Goal: Task Accomplishment & Management: Manage account settings

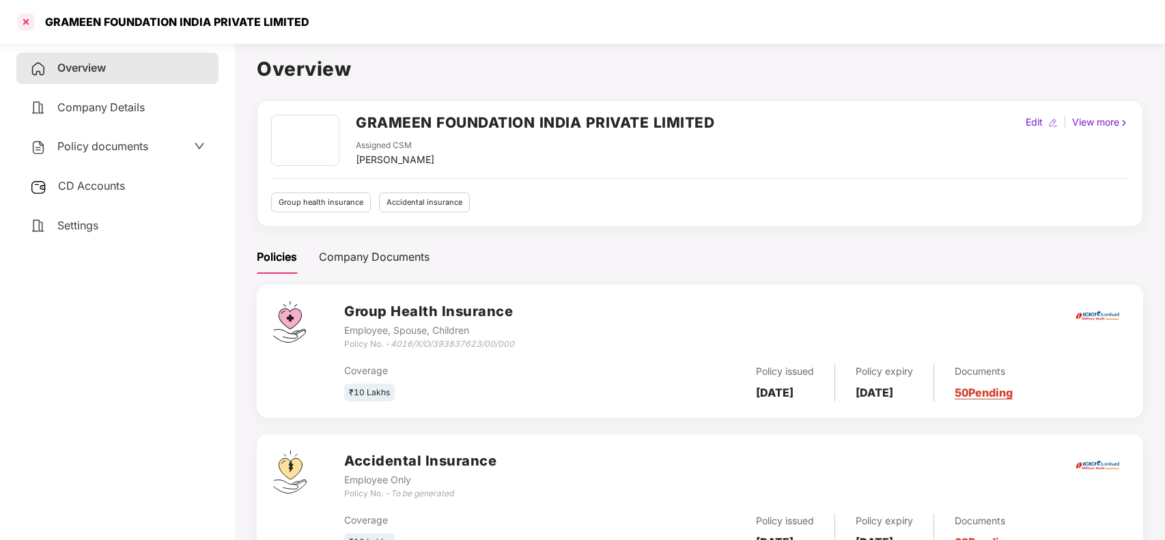
scroll to position [8, 0]
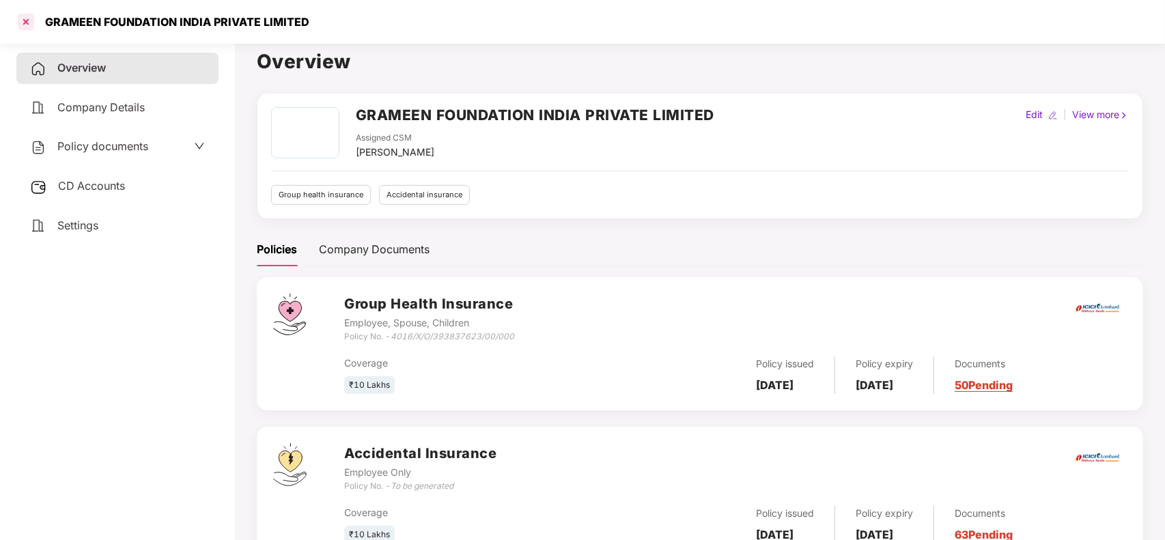
click at [31, 27] on div at bounding box center [26, 22] width 22 height 22
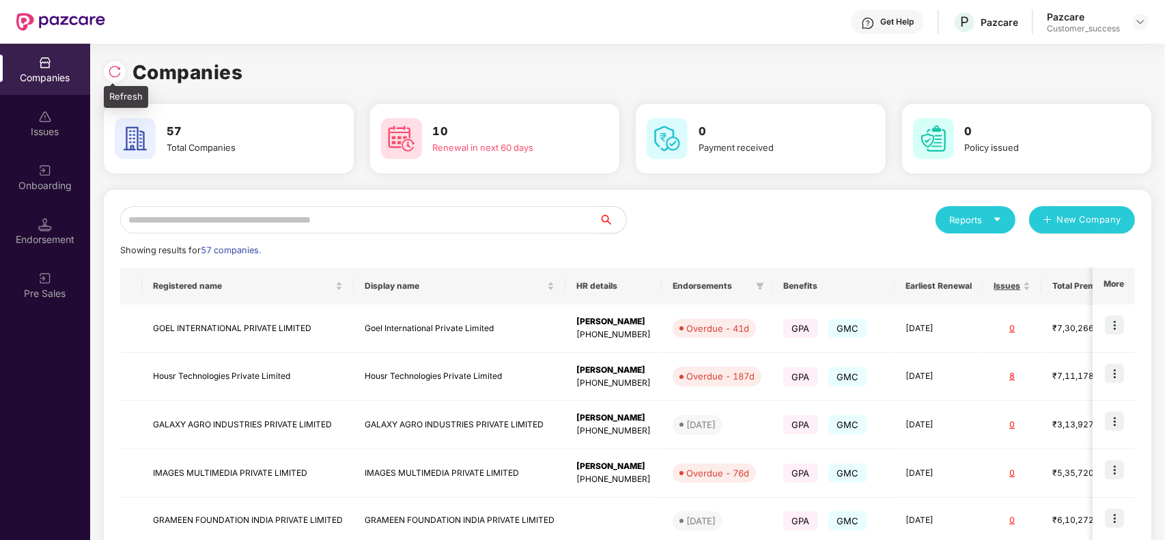
click at [111, 65] on img at bounding box center [115, 72] width 14 height 14
click at [190, 214] on input "text" at bounding box center [359, 219] width 479 height 27
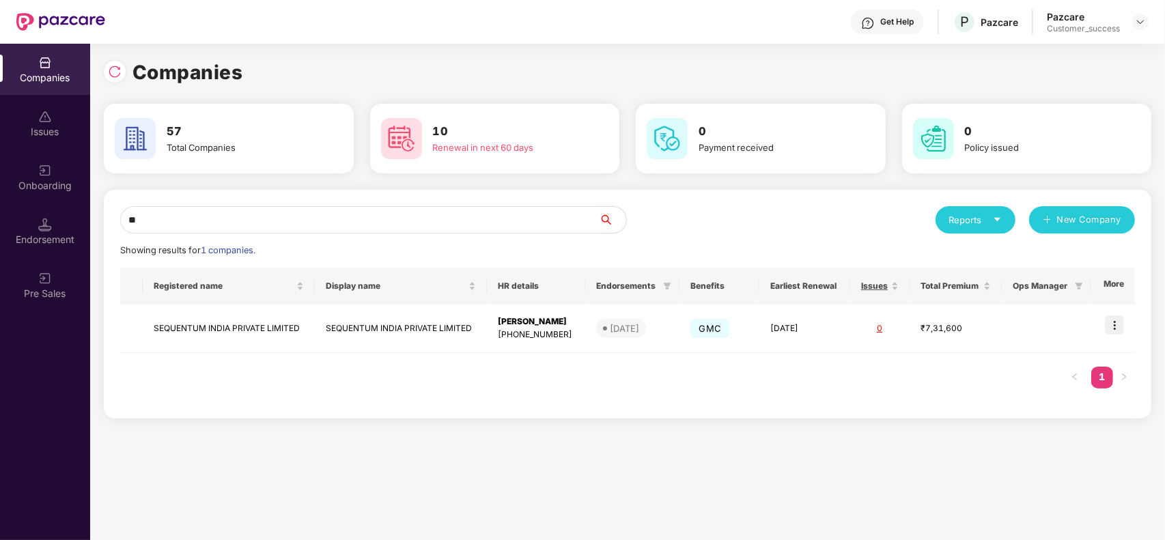
type input "*"
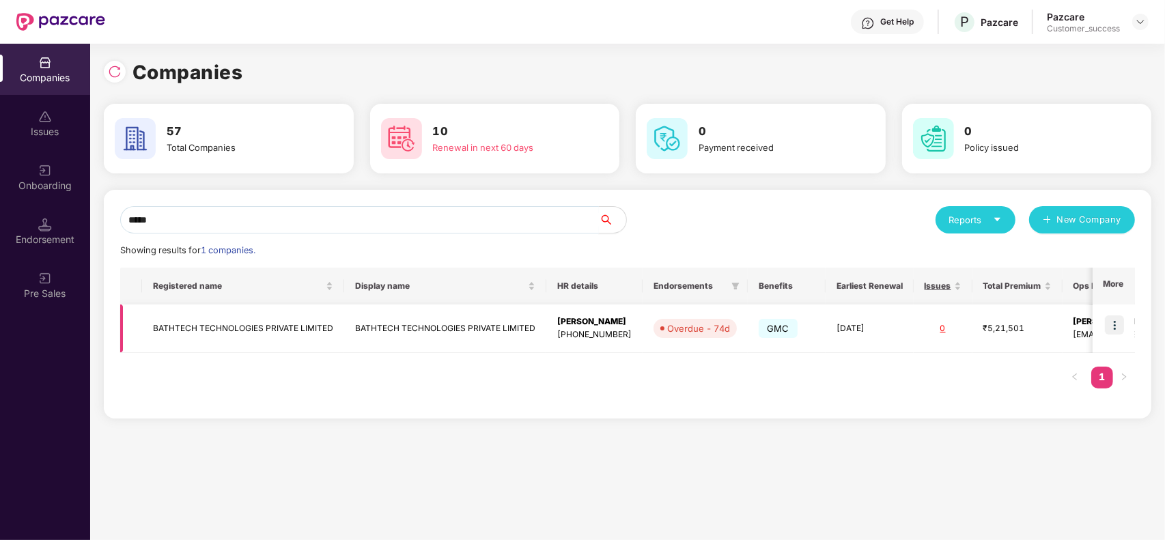
type input "*****"
click at [1118, 329] on img at bounding box center [1114, 325] width 19 height 19
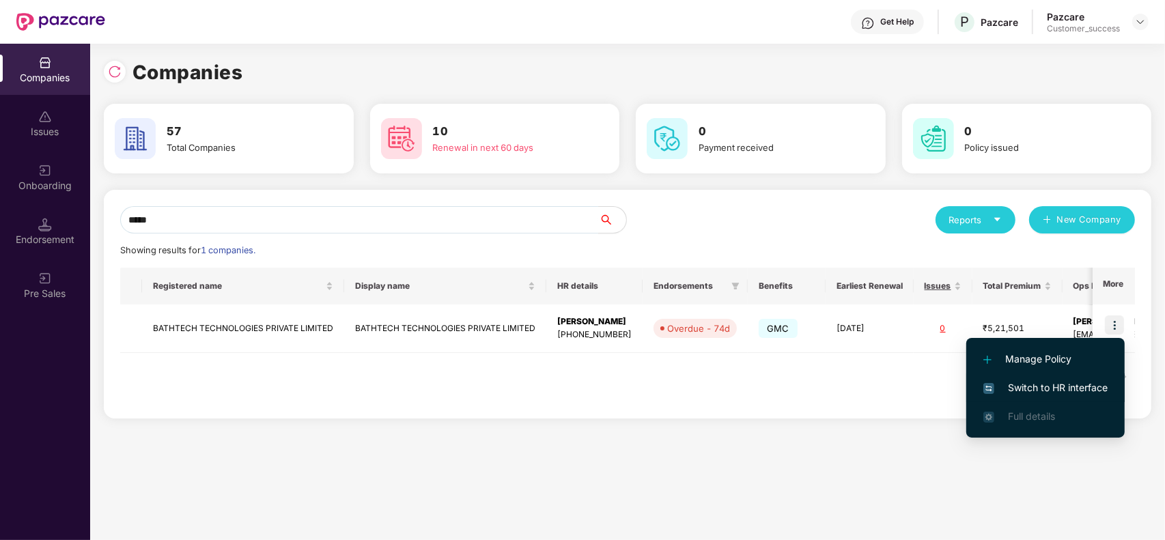
click at [1070, 385] on span "Switch to HR interface" at bounding box center [1046, 388] width 124 height 15
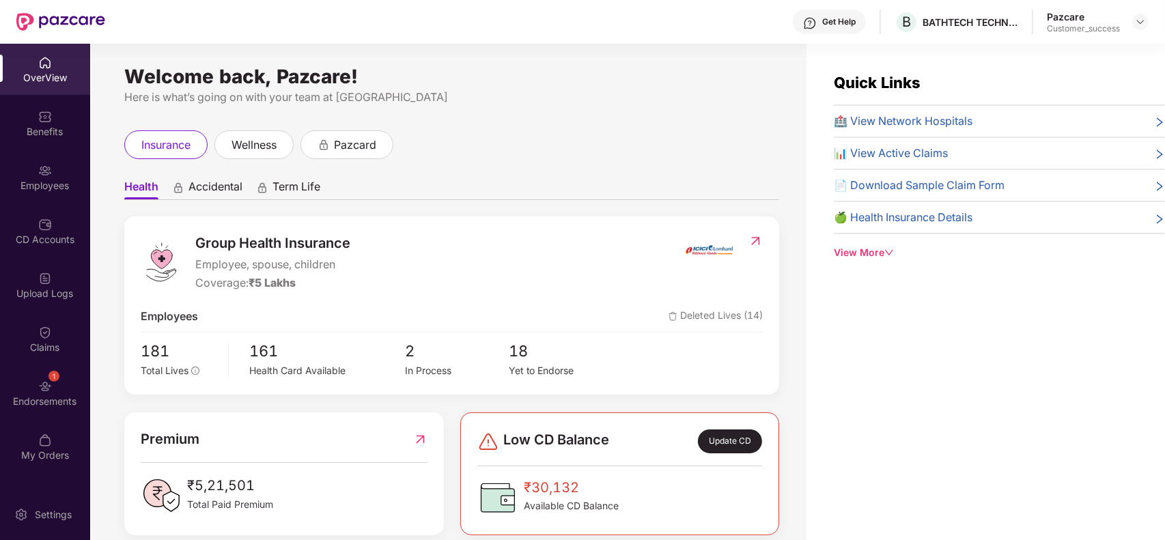
click at [51, 189] on div "Employees" at bounding box center [45, 186] width 90 height 14
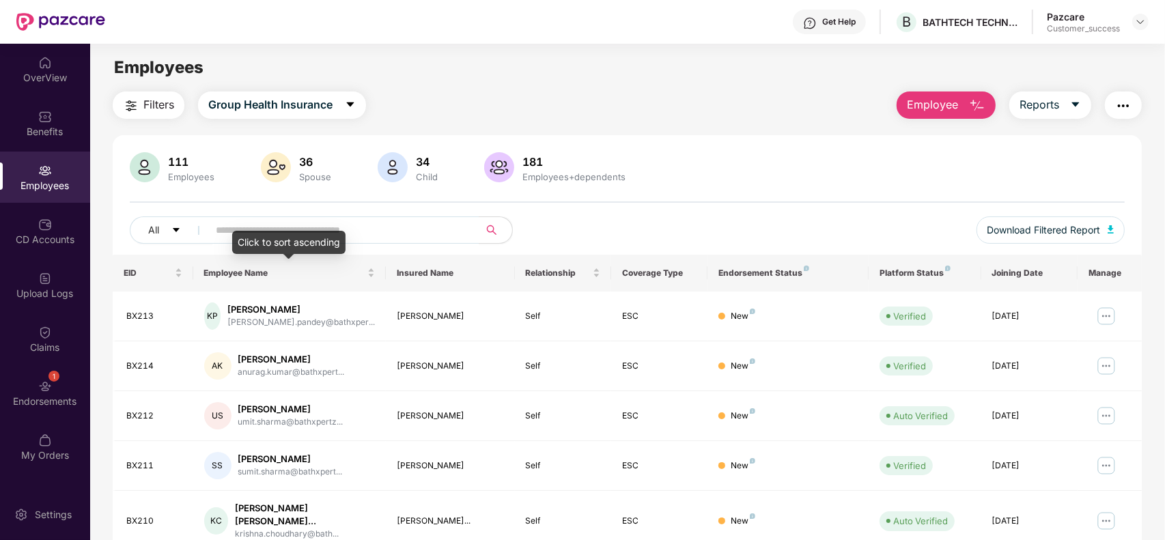
click at [345, 234] on div "Click to sort ascending" at bounding box center [288, 242] width 113 height 23
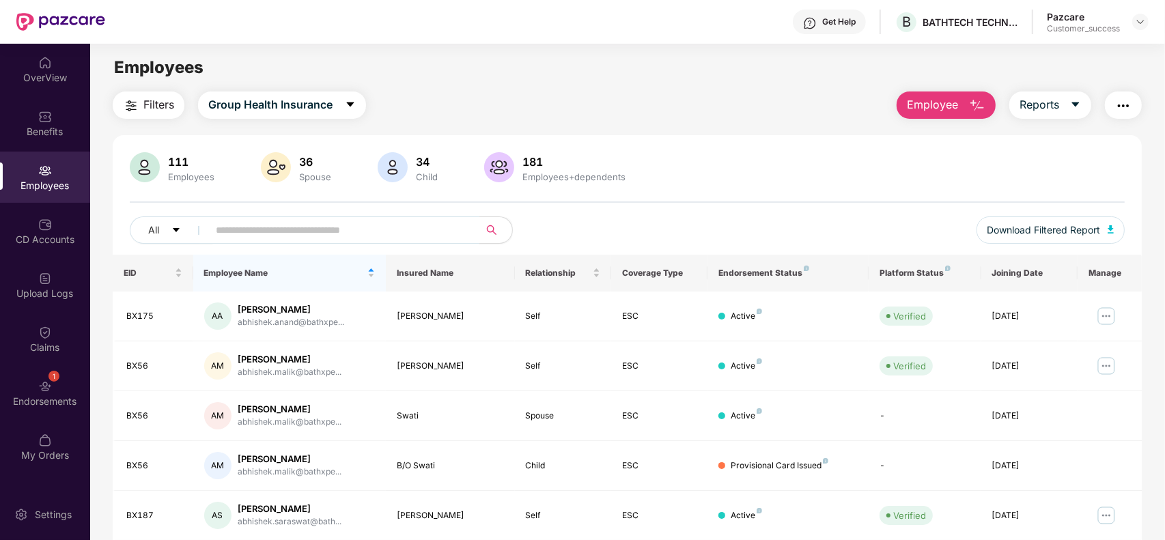
click at [367, 232] on input "text" at bounding box center [338, 230] width 245 height 20
paste input "*****"
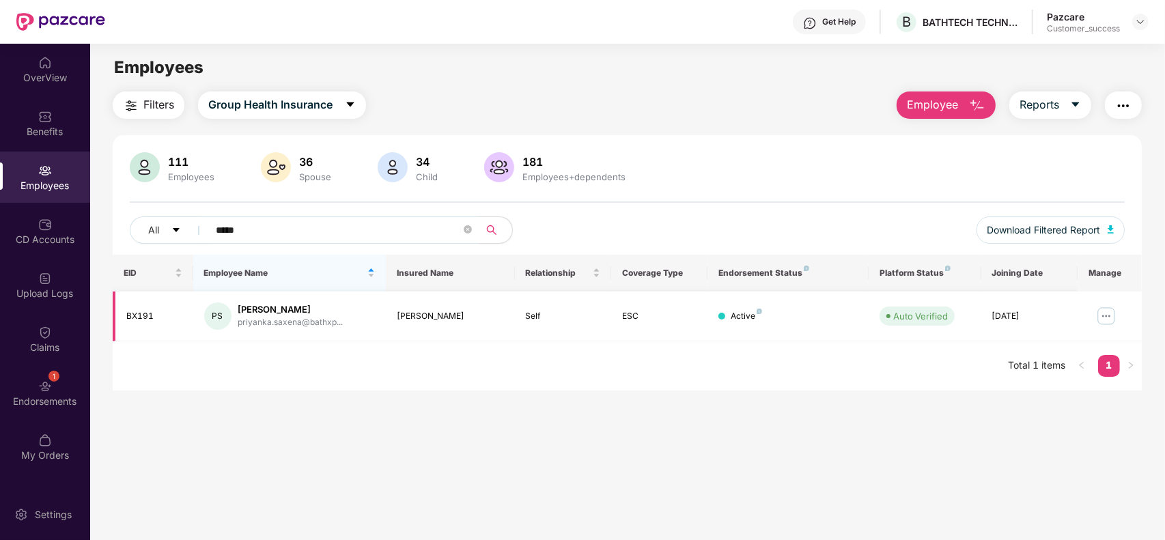
type input "*****"
click at [1110, 316] on img at bounding box center [1107, 316] width 22 height 22
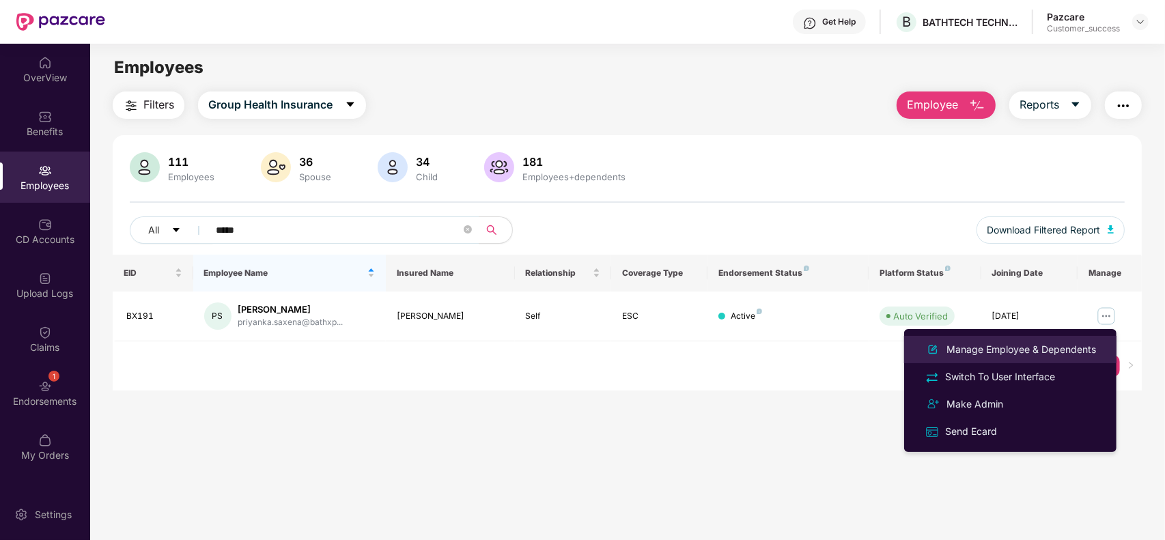
click at [1019, 346] on div "Manage Employee & Dependents" at bounding box center [1021, 349] width 155 height 15
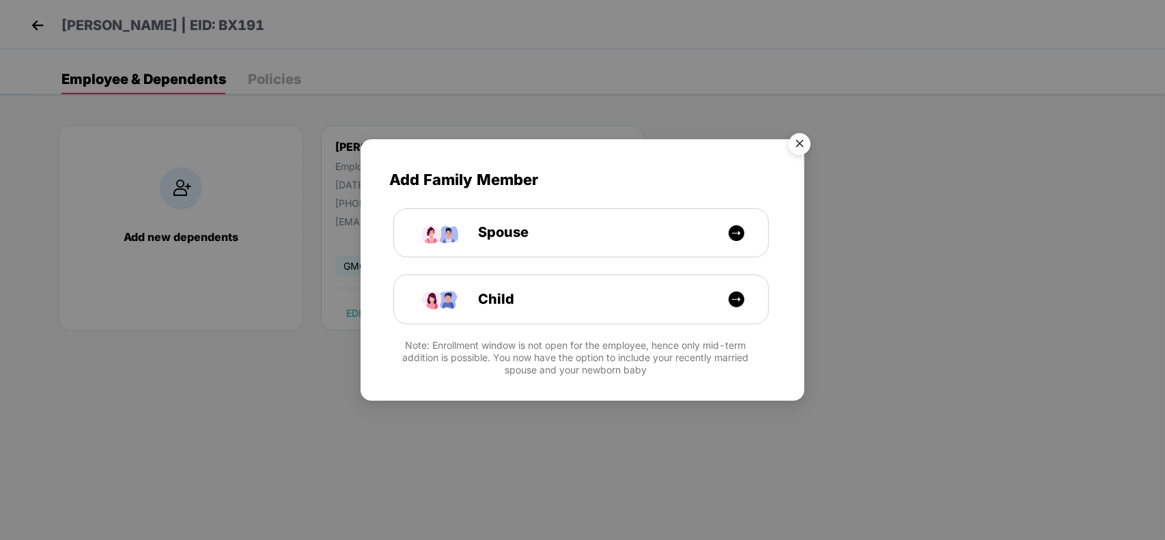
click at [807, 141] on img "Close" at bounding box center [800, 146] width 38 height 38
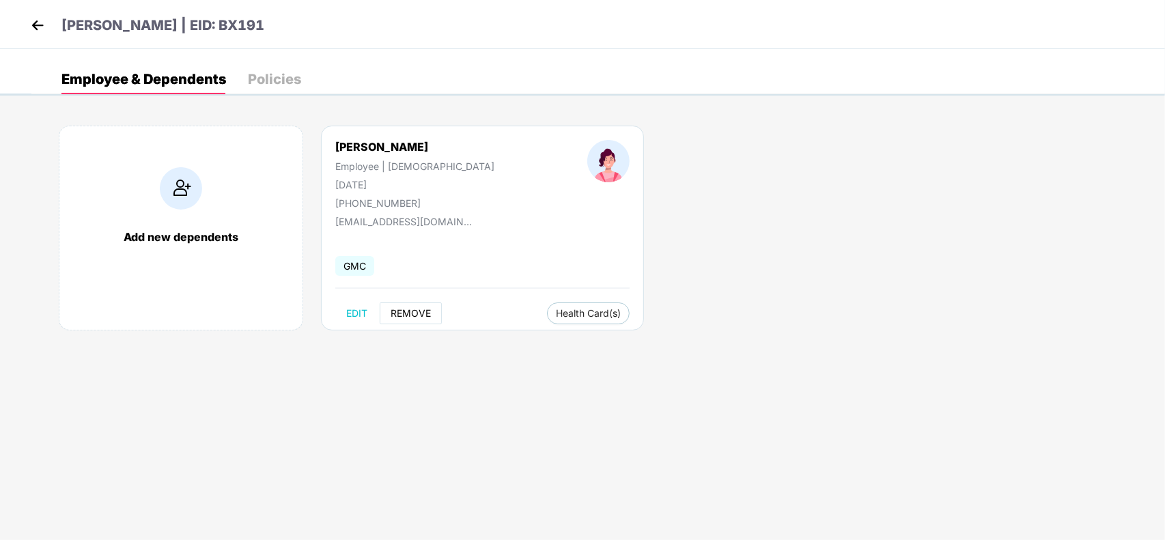
click at [414, 318] on span "REMOVE" at bounding box center [411, 313] width 40 height 11
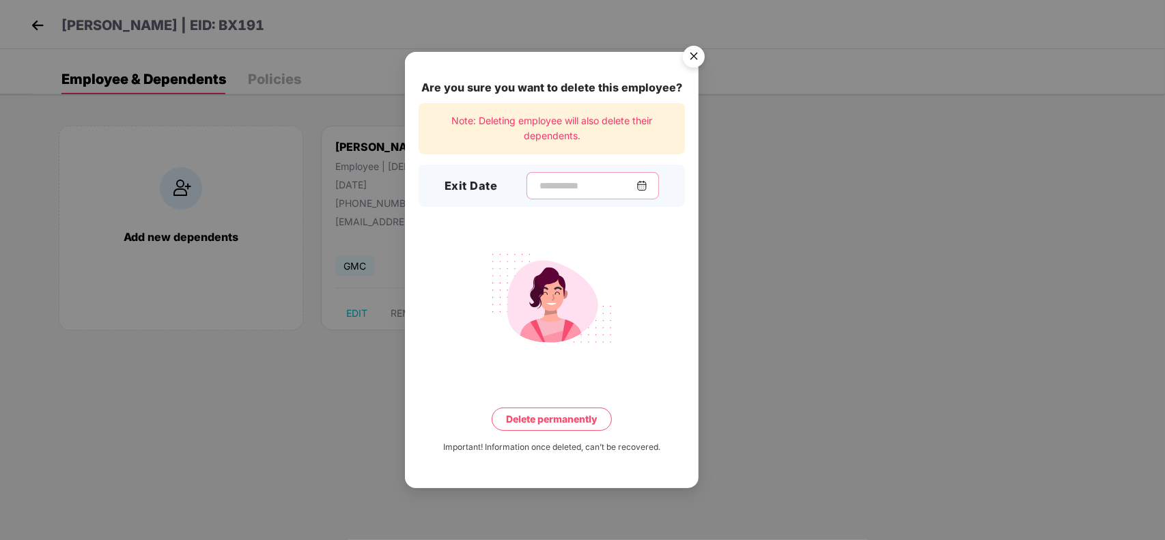
click at [607, 186] on input at bounding box center [587, 186] width 98 height 14
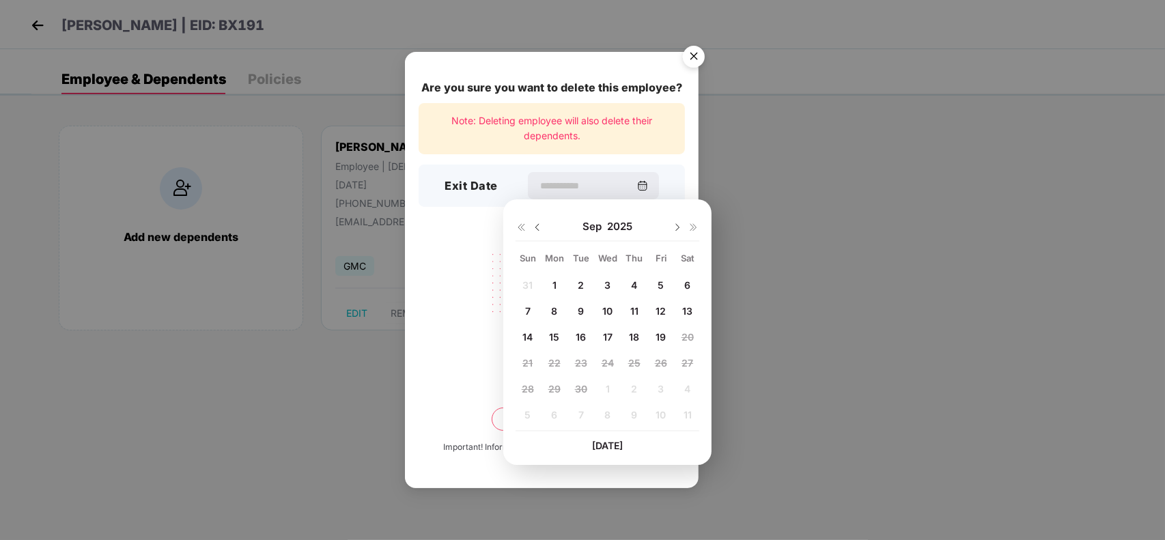
click at [541, 225] on img at bounding box center [537, 227] width 11 height 11
click at [634, 367] on span "21" at bounding box center [634, 363] width 10 height 12
type input "**********"
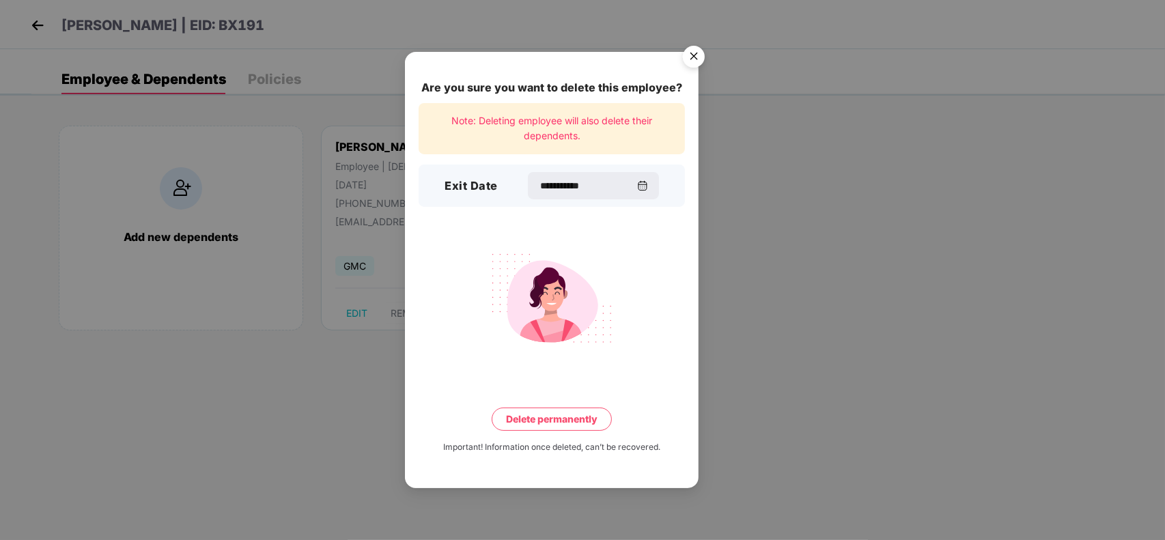
click at [542, 415] on button "Delete permanently" at bounding box center [552, 419] width 120 height 23
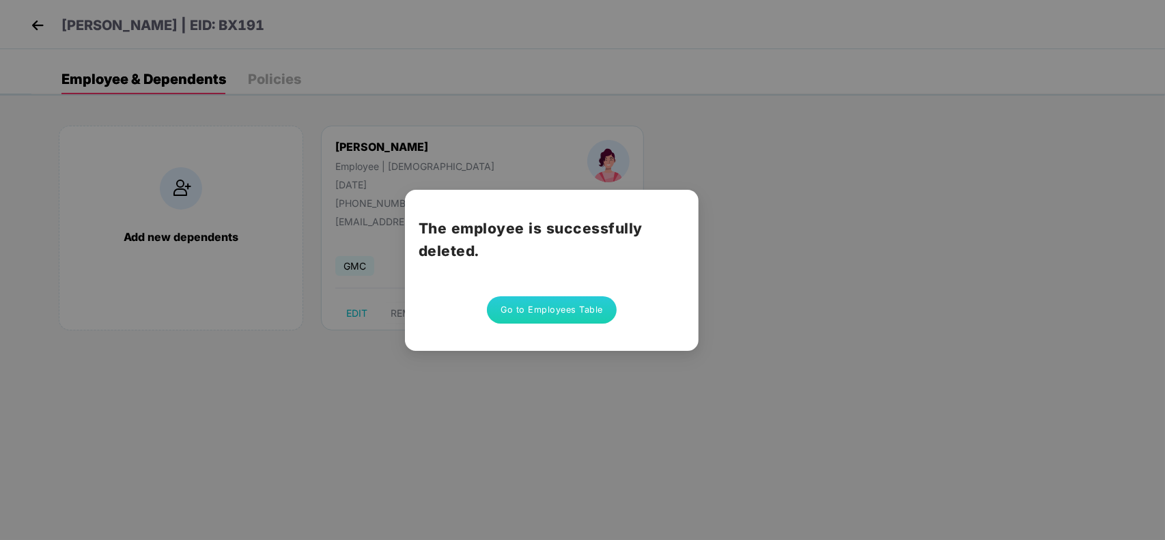
click at [550, 315] on button "Go to Employees Table" at bounding box center [552, 309] width 130 height 27
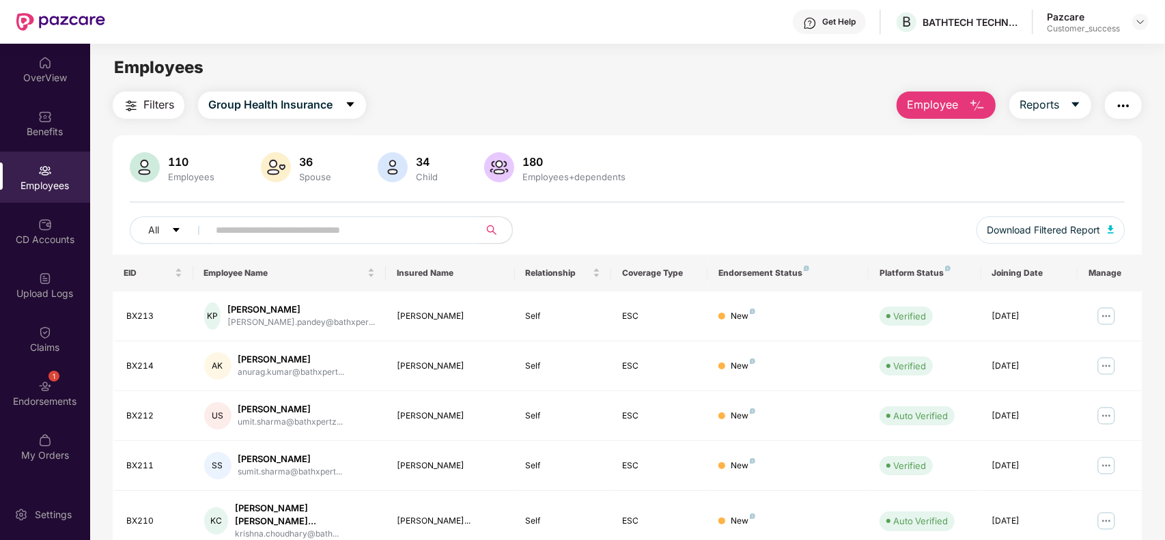
click at [971, 105] on img "button" at bounding box center [977, 106] width 16 height 16
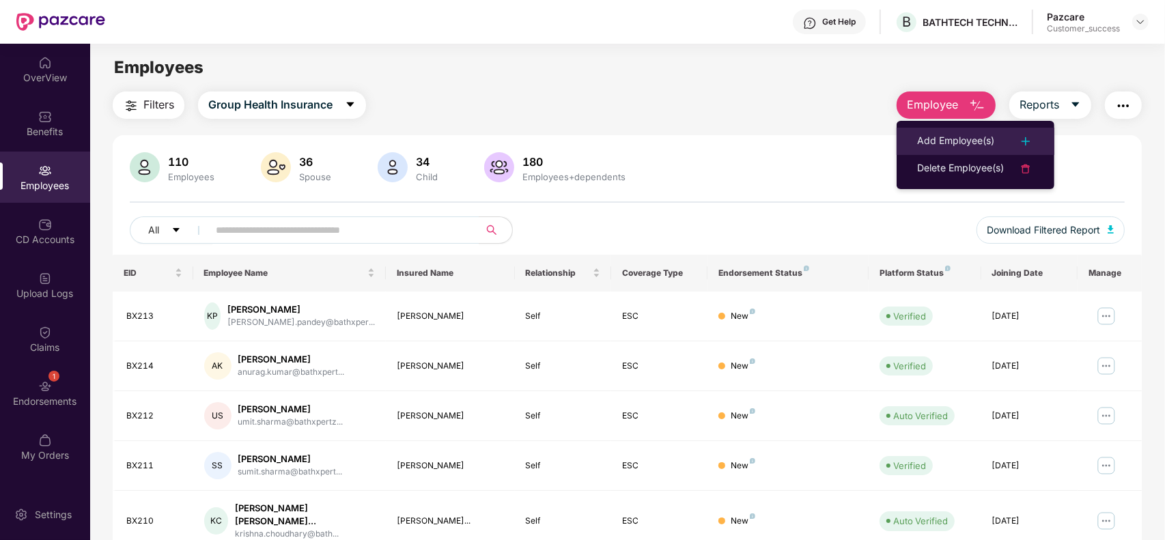
click at [950, 139] on div "Add Employee(s)" at bounding box center [955, 141] width 77 height 16
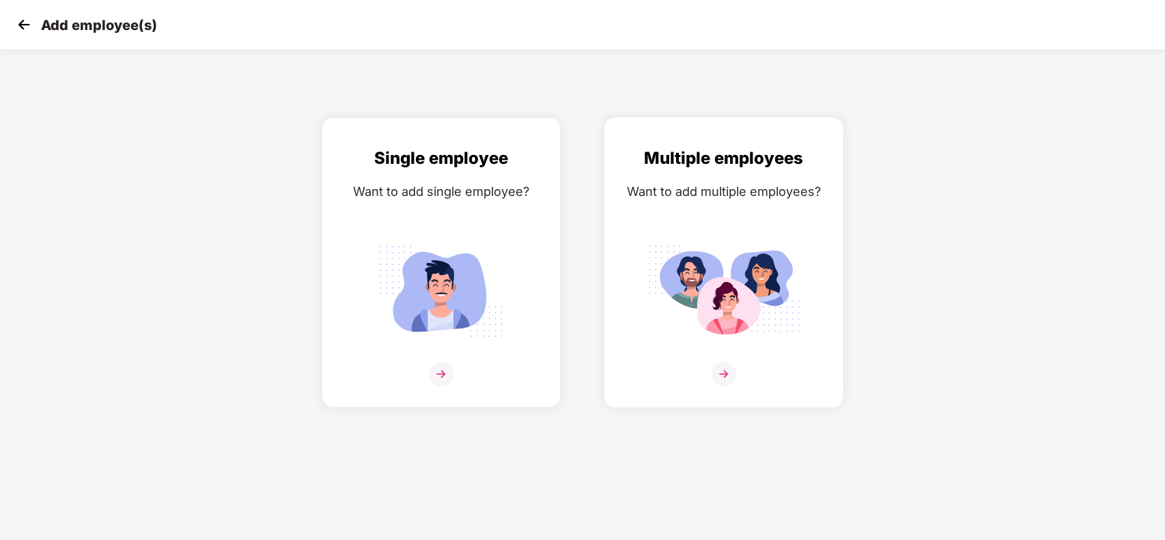
click at [773, 251] on img at bounding box center [724, 291] width 153 height 107
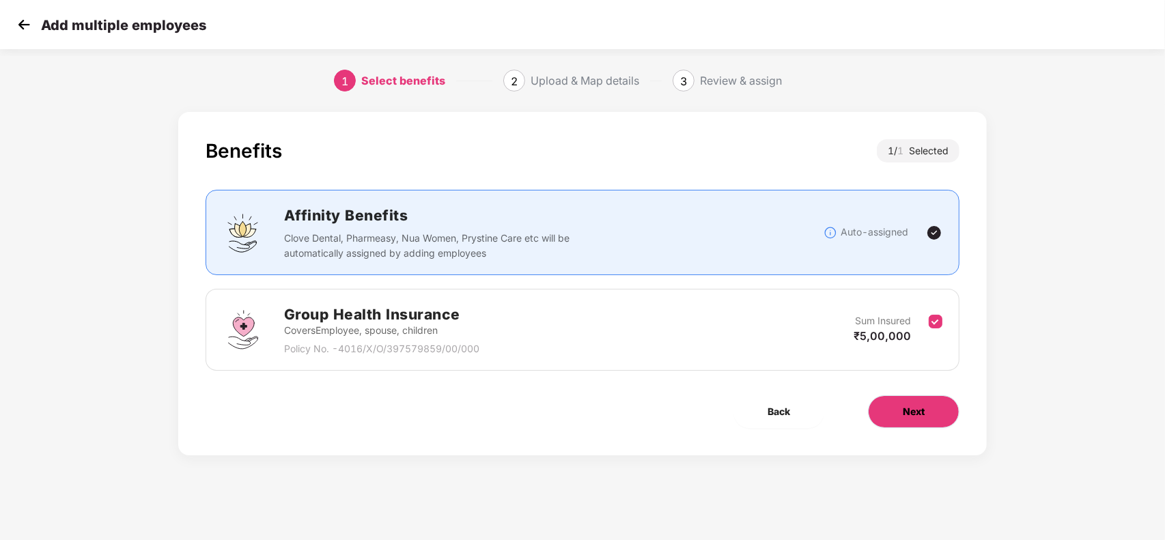
click at [923, 417] on span "Next" at bounding box center [914, 411] width 22 height 15
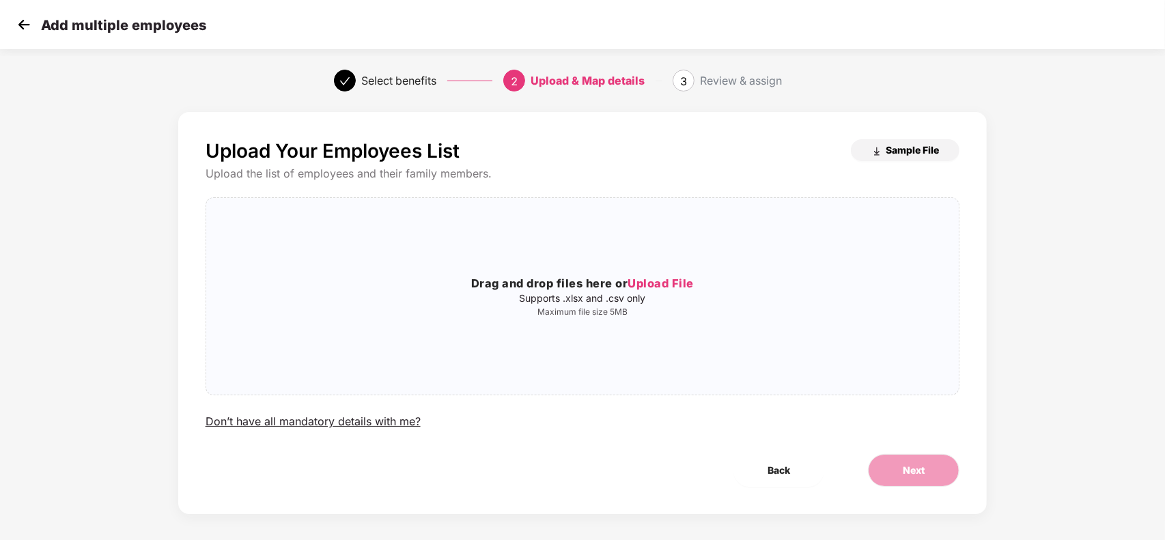
click at [898, 141] on button "Sample File" at bounding box center [905, 150] width 109 height 22
click at [685, 274] on div "Drag and drop files here or Upload File Supports .xlsx and .csv only Maximum fi…" at bounding box center [583, 296] width 754 height 175
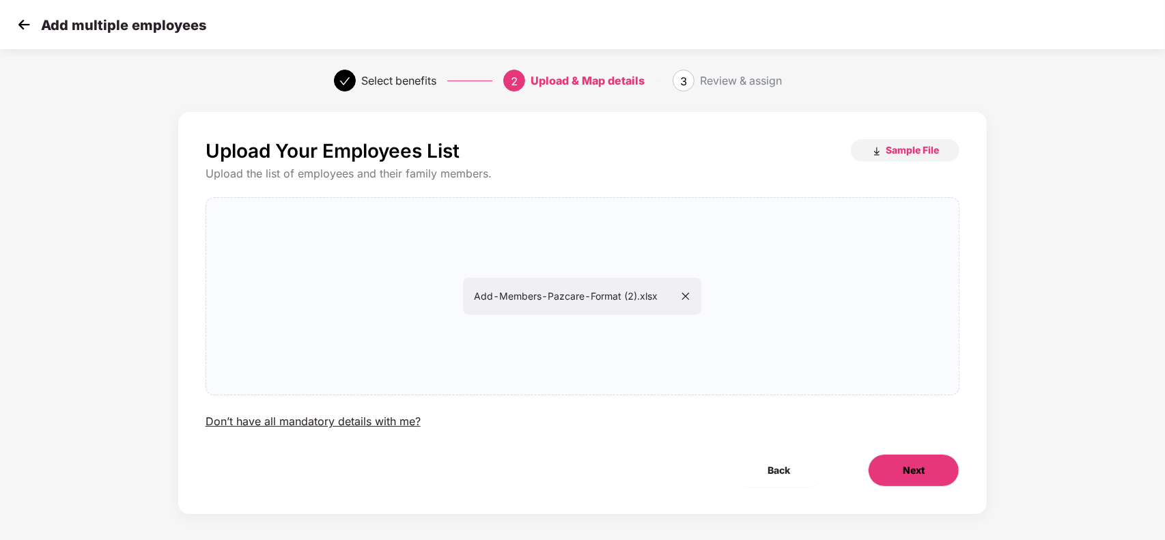
click at [907, 459] on button "Next" at bounding box center [914, 470] width 92 height 33
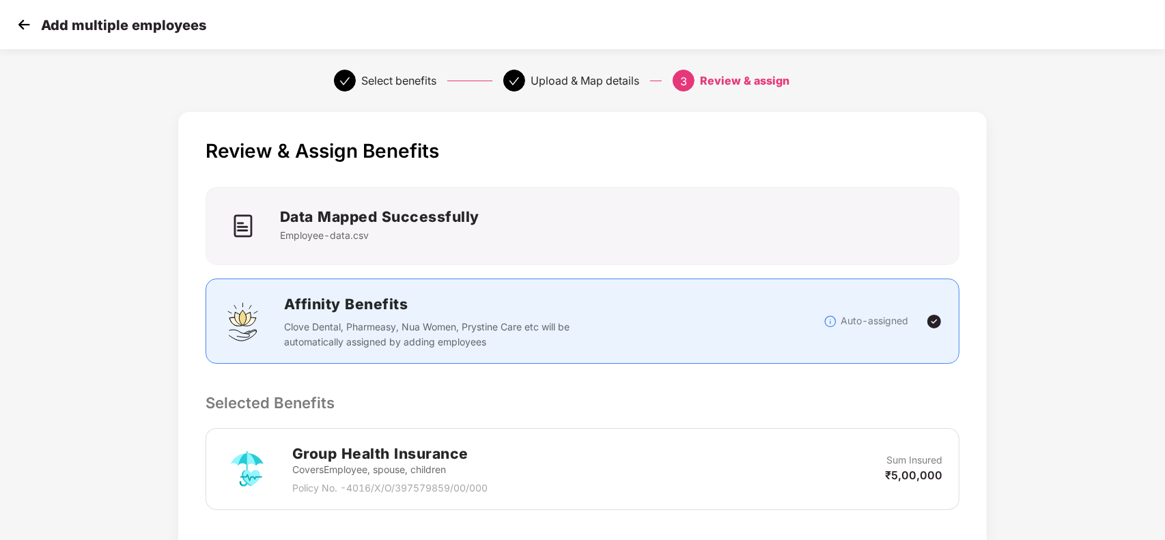
scroll to position [223, 0]
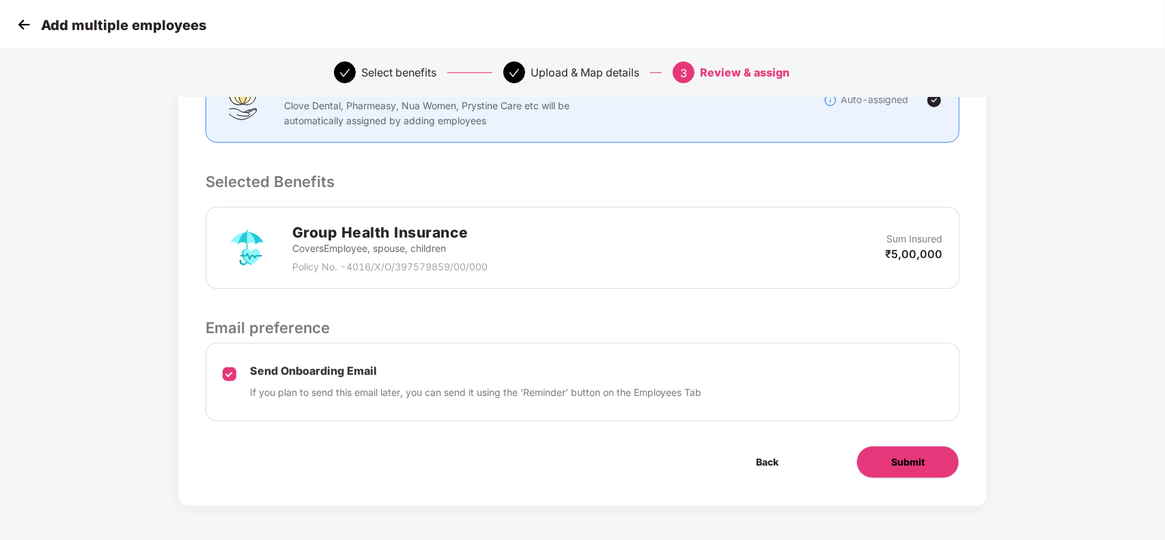
click at [903, 465] on span "Submit" at bounding box center [908, 462] width 33 height 15
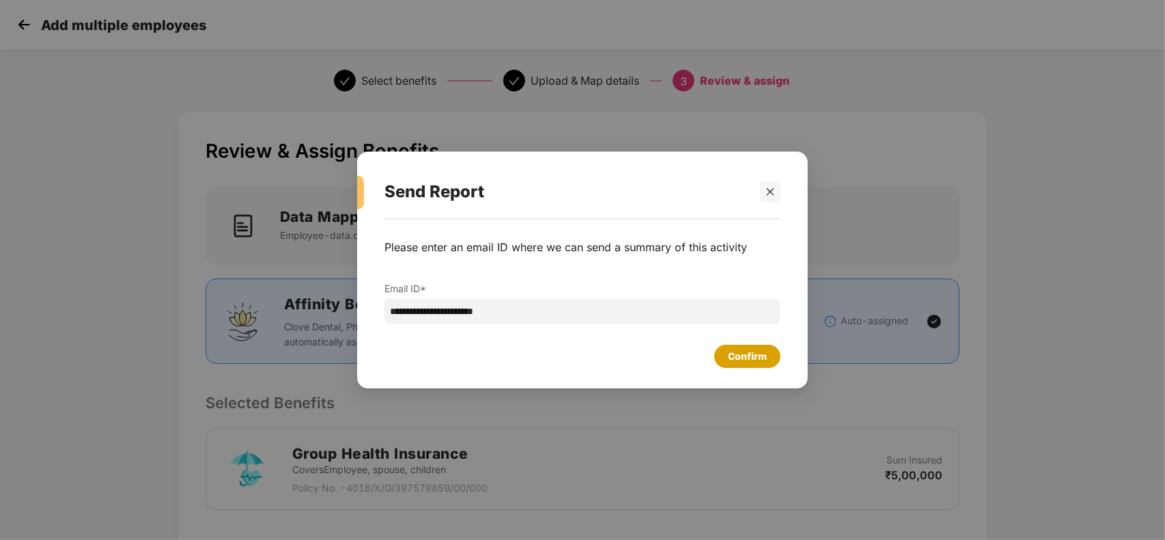
click at [757, 363] on div "Confirm" at bounding box center [747, 356] width 39 height 15
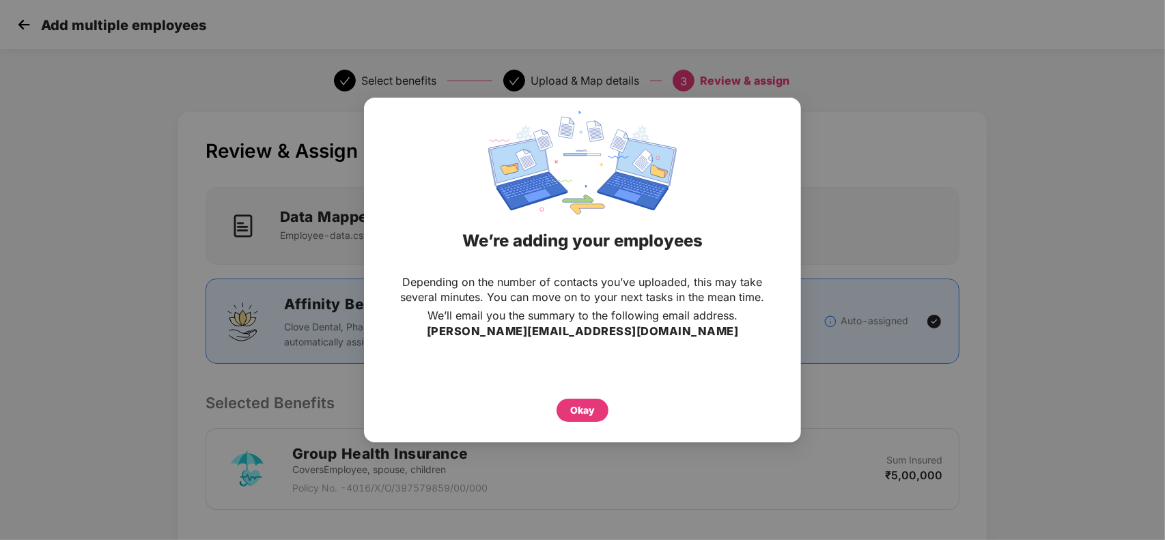
click at [590, 411] on div "Okay" at bounding box center [582, 410] width 25 height 15
